Goal: Information Seeking & Learning: Find specific fact

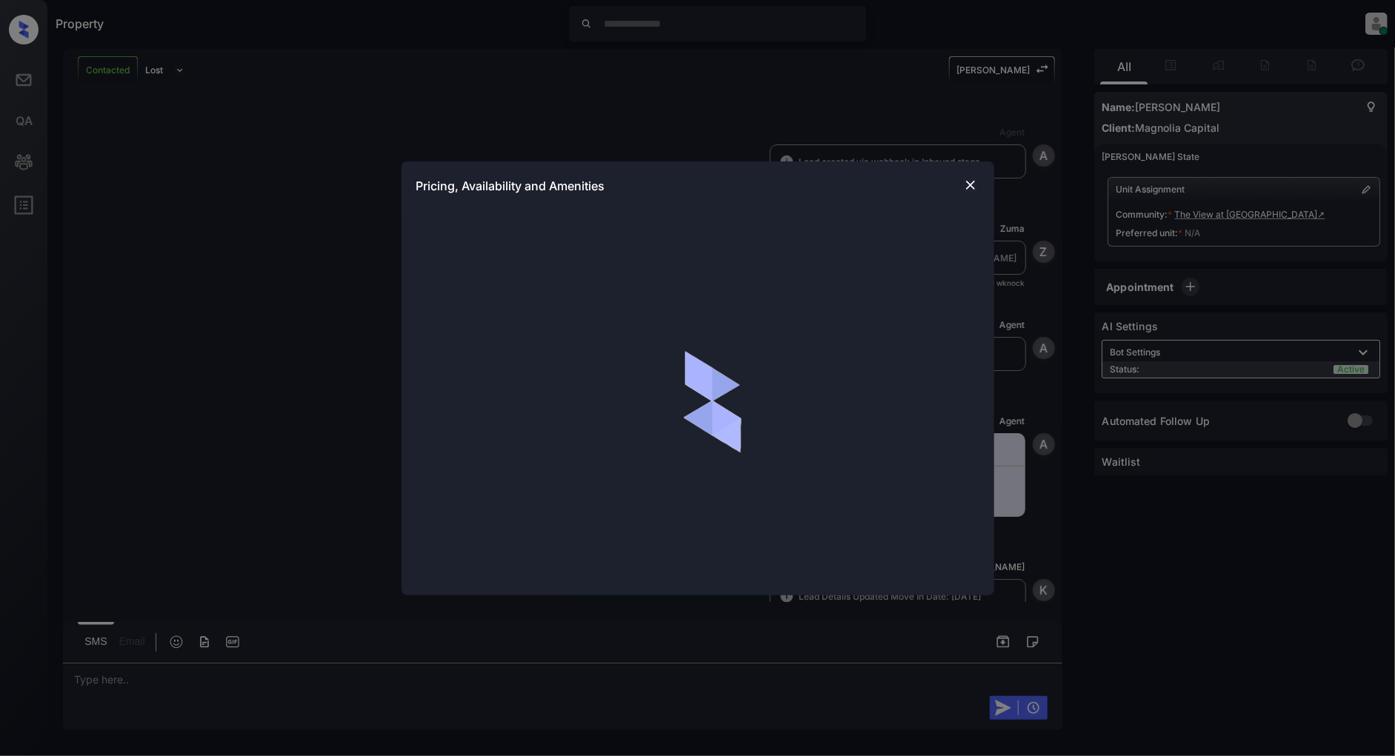
scroll to position [597, 0]
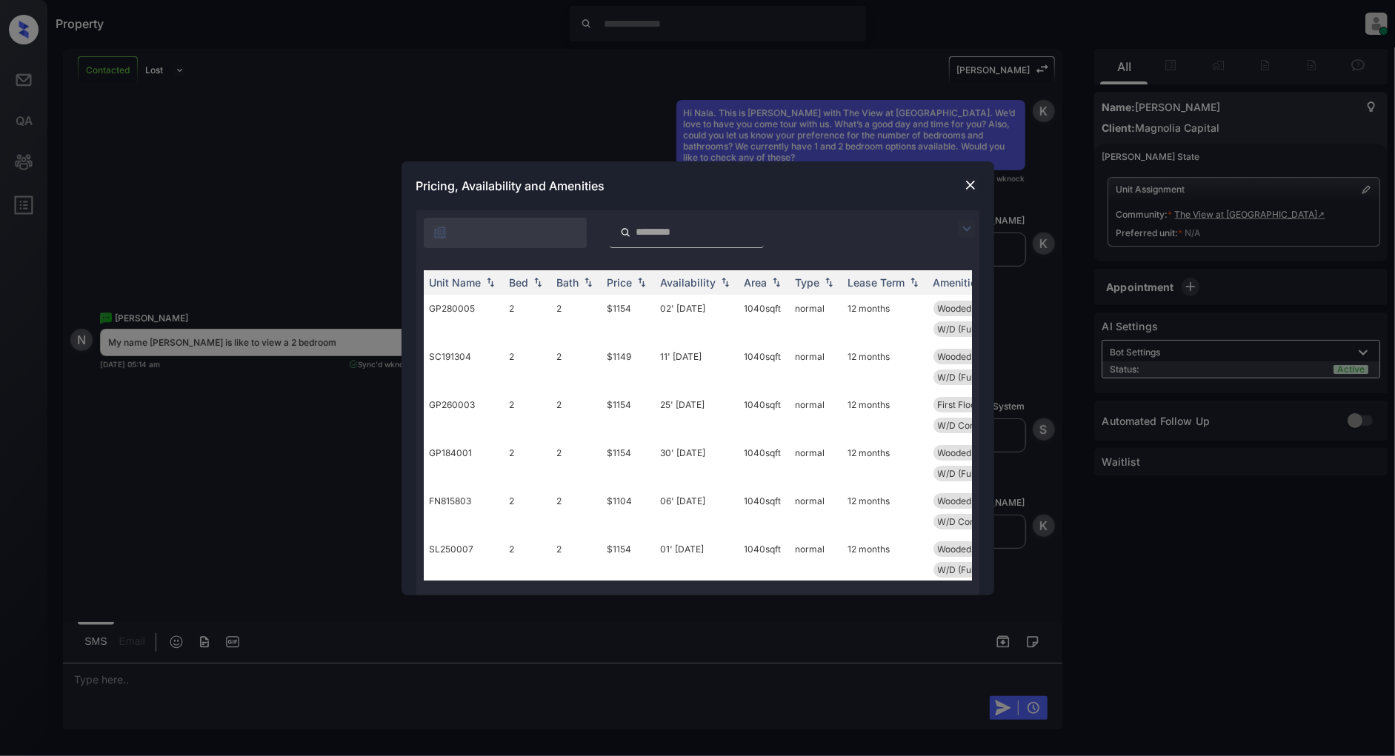
click at [965, 224] on img at bounding box center [967, 229] width 18 height 18
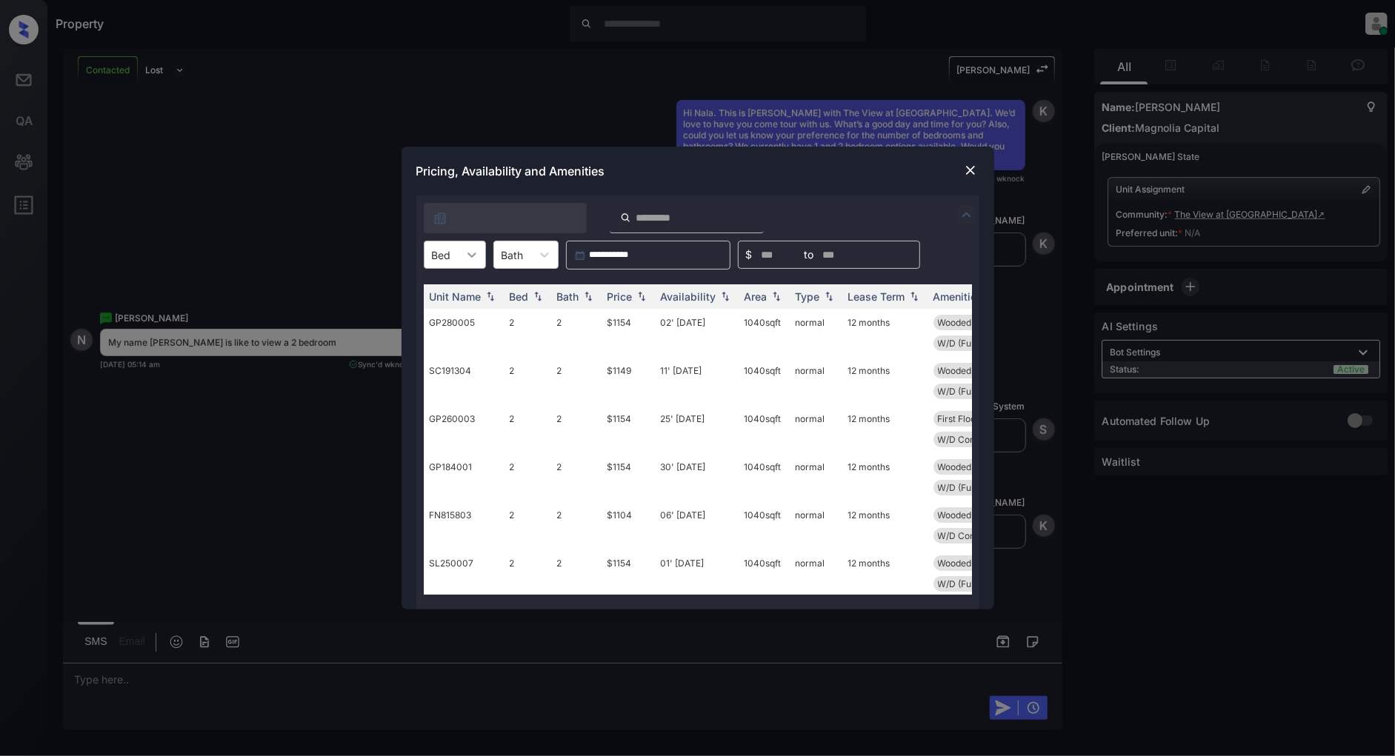
click at [464, 253] on icon at bounding box center [471, 254] width 15 height 15
click at [459, 314] on div "2" at bounding box center [455, 317] width 62 height 27
click at [640, 297] on img at bounding box center [641, 297] width 15 height 10
drag, startPoint x: 640, startPoint y: 316, endPoint x: 586, endPoint y: 322, distance: 54.4
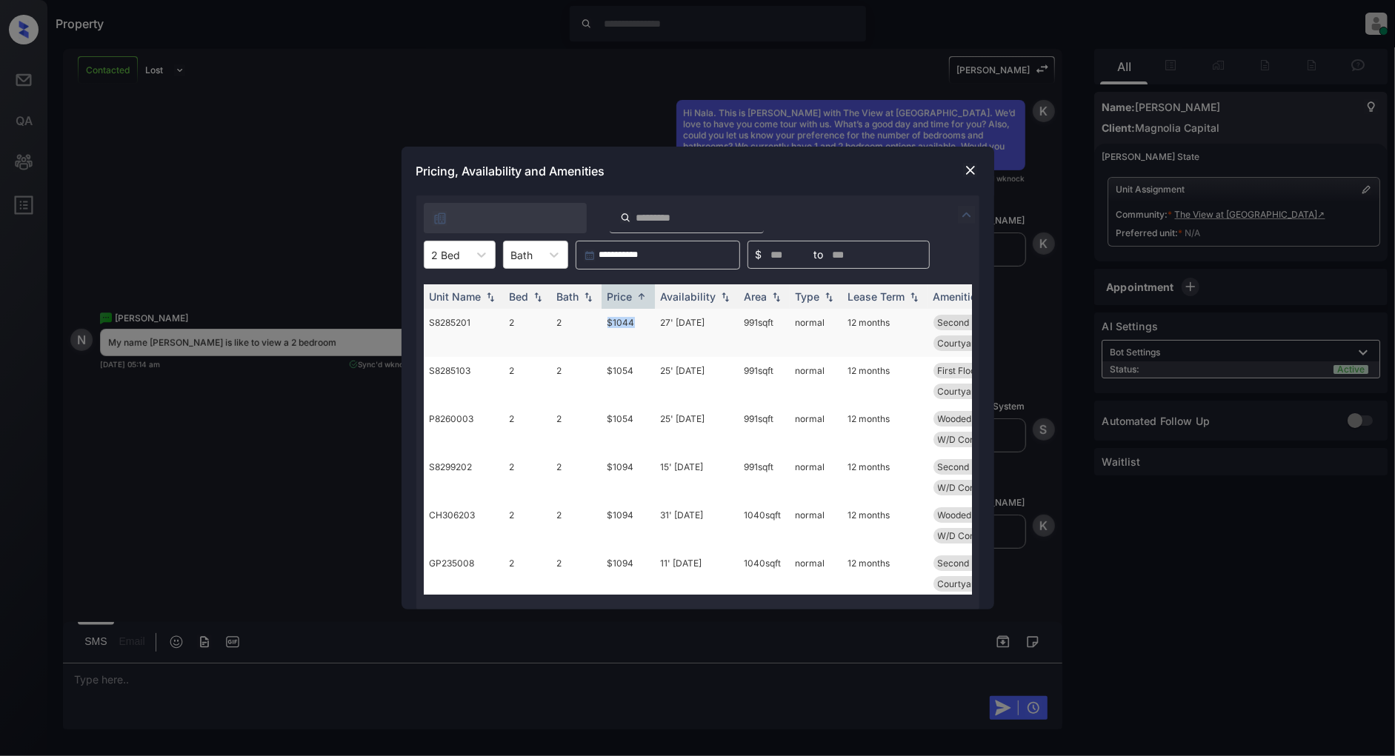
click at [586, 322] on tr "S8285201 2 2 $1044 27' [DATE] 991 sqft normal 12 months Second Floor Upgrade Fl…" at bounding box center [811, 333] width 774 height 48
copy tr "$1044"
click at [967, 175] on img at bounding box center [970, 170] width 15 height 15
